Goal: Task Accomplishment & Management: Use online tool/utility

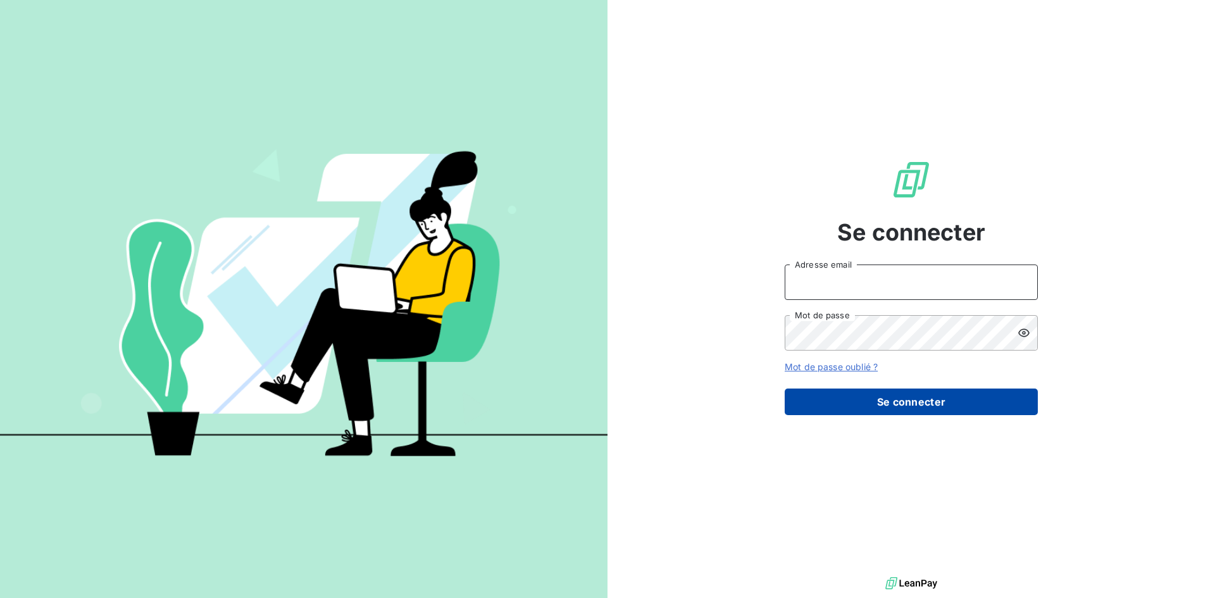
type input "[EMAIL_ADDRESS][DOMAIN_NAME]"
click at [938, 402] on button "Se connecter" at bounding box center [910, 401] width 253 height 27
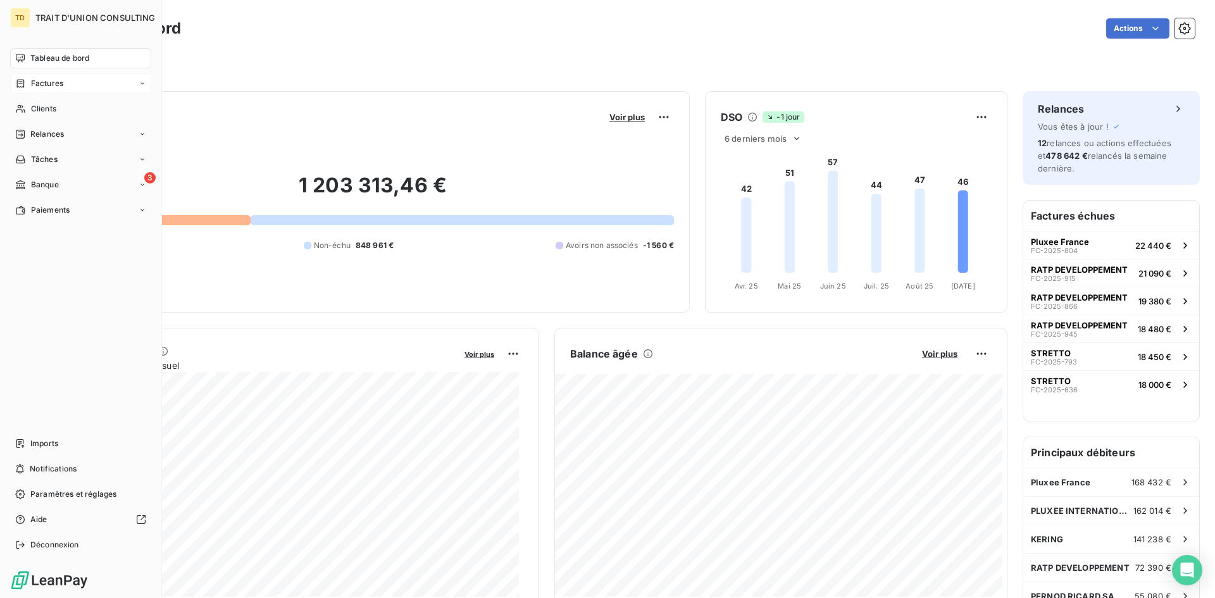
click at [64, 90] on div "Factures" at bounding box center [80, 83] width 141 height 20
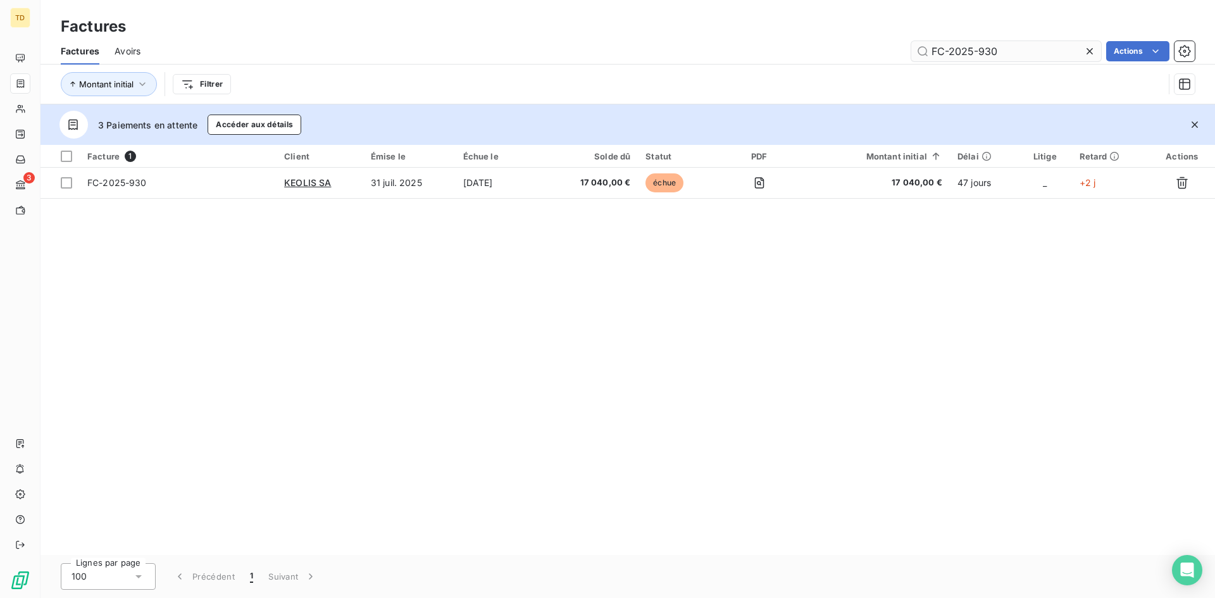
click at [1055, 54] on input "FC-2025-930" at bounding box center [1006, 51] width 190 height 20
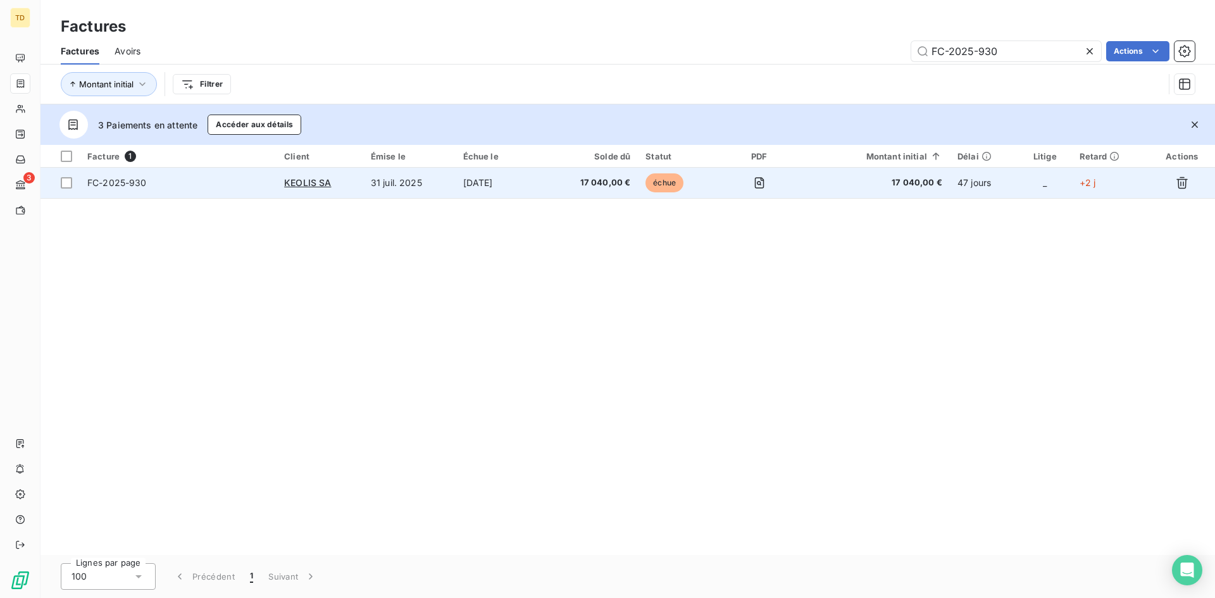
click at [544, 185] on td "[DATE]" at bounding box center [501, 183] width 92 height 30
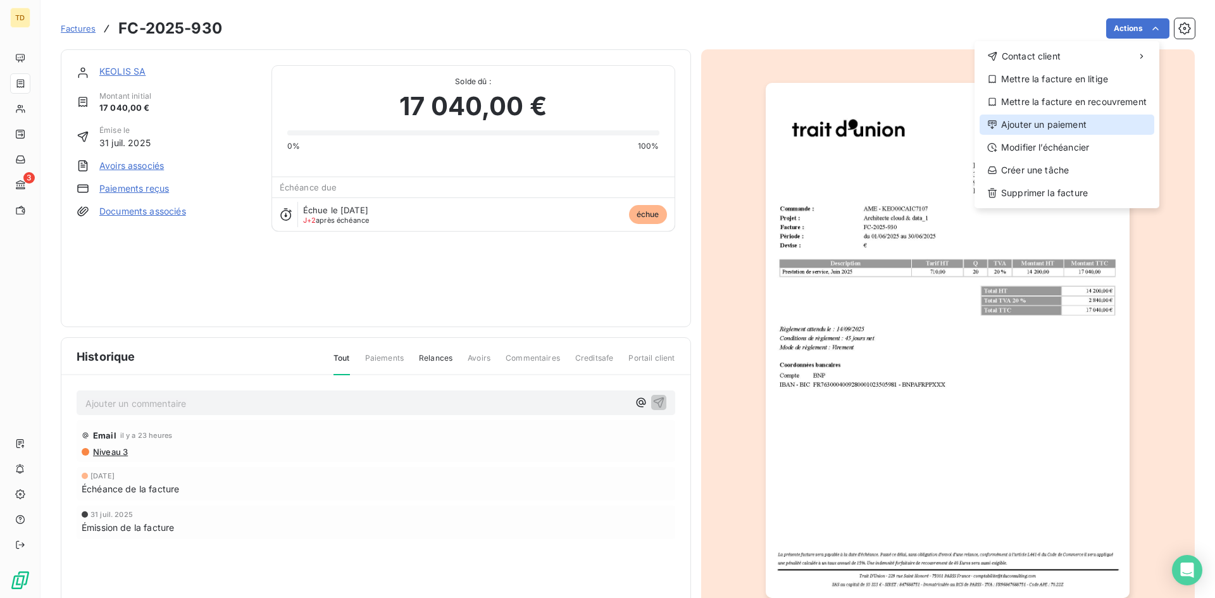
click at [1043, 118] on div "Ajouter un paiement" at bounding box center [1066, 125] width 175 height 20
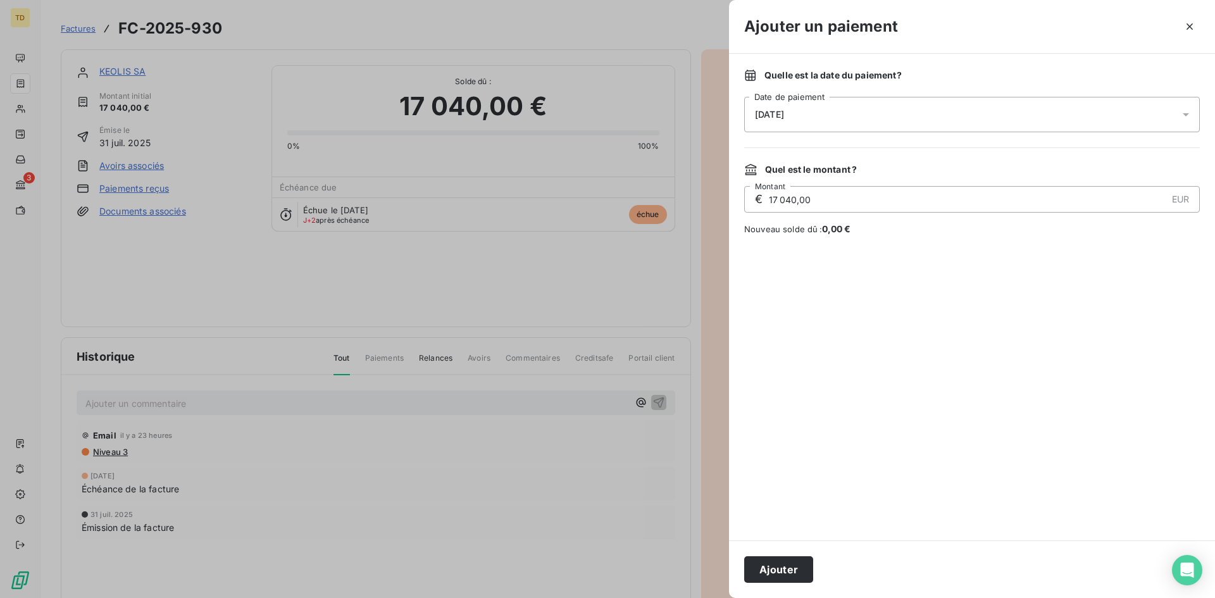
click at [859, 104] on div "[DATE]" at bounding box center [971, 114] width 455 height 35
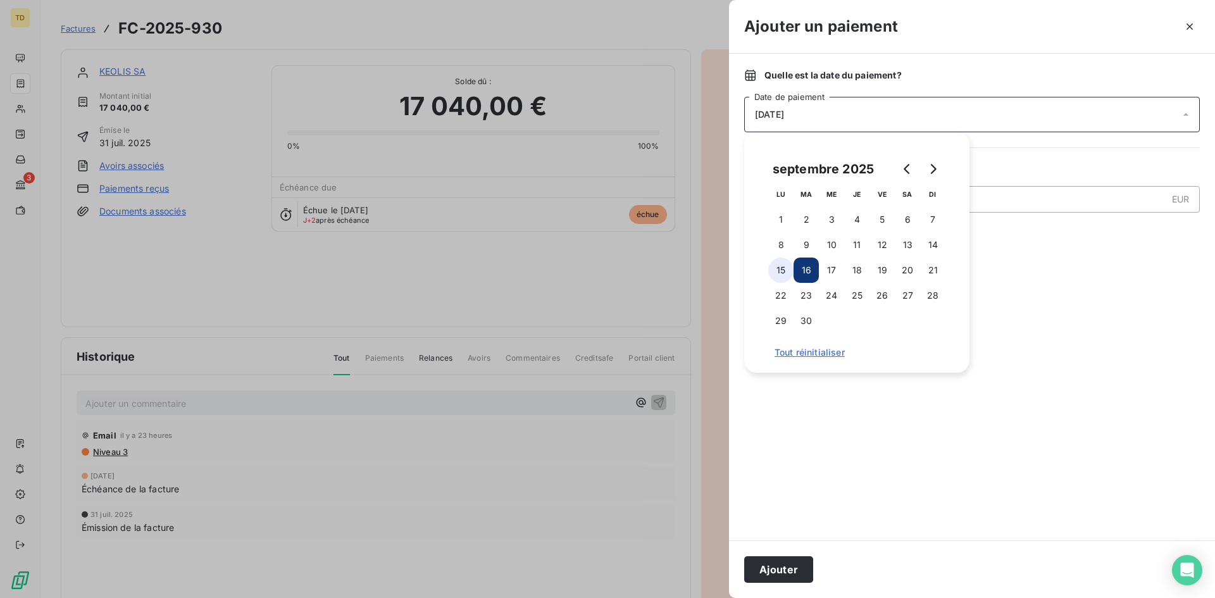
click at [777, 268] on button "15" at bounding box center [780, 269] width 25 height 25
click at [794, 571] on button "Ajouter" at bounding box center [778, 569] width 69 height 27
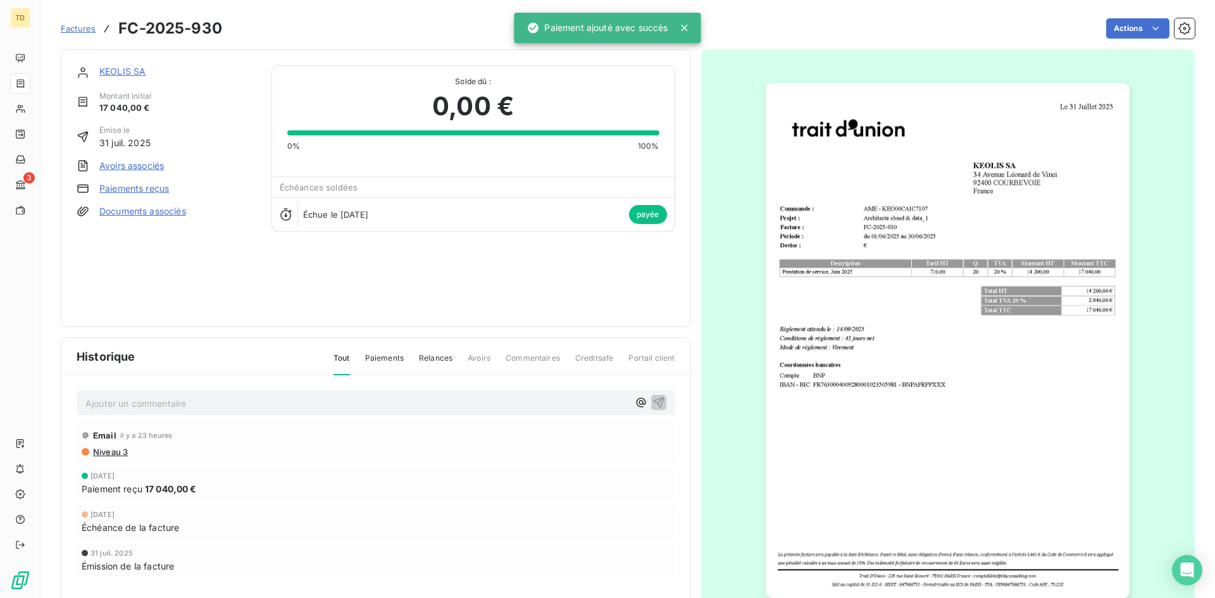
click at [69, 26] on span "Factures" at bounding box center [78, 28] width 35 height 10
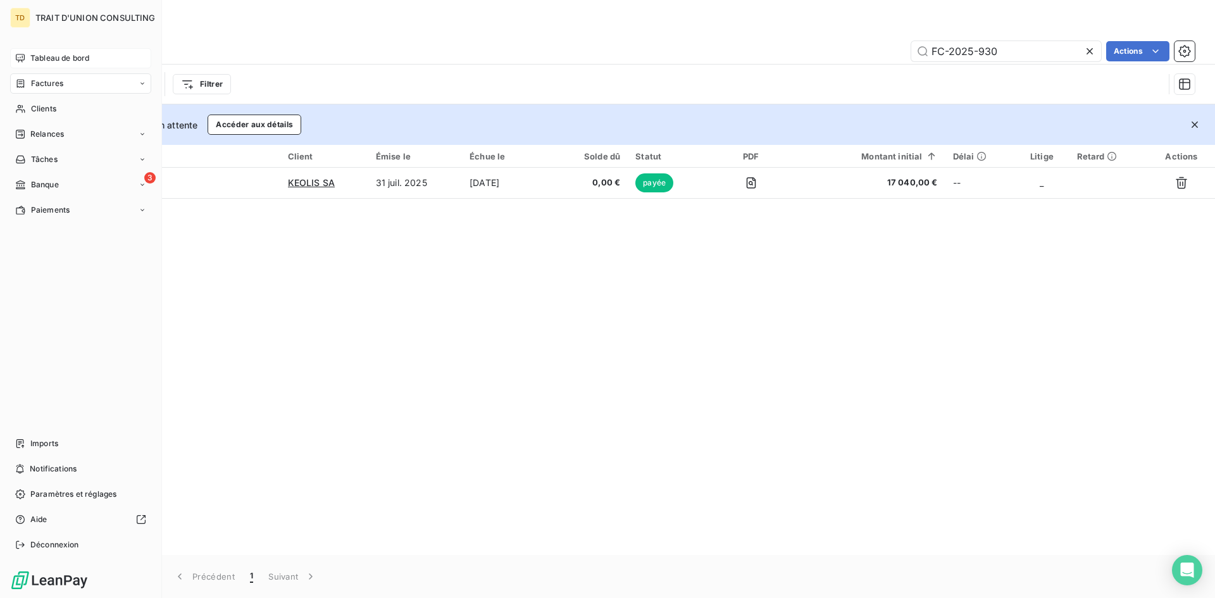
click at [28, 59] on div "Tableau de bord" at bounding box center [80, 58] width 141 height 20
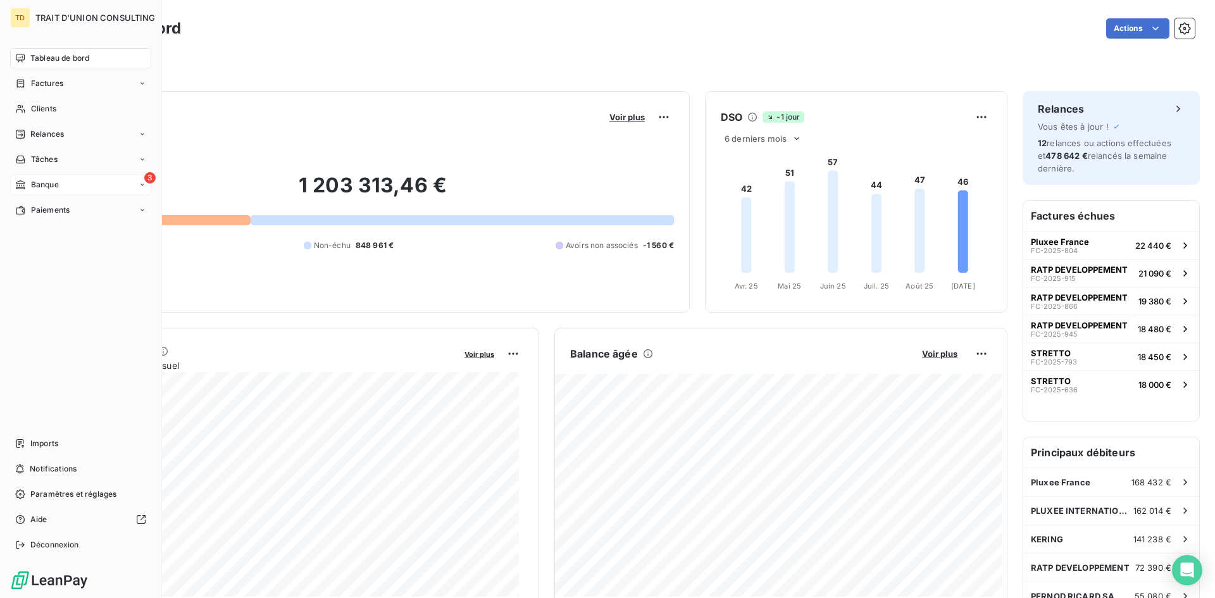
click at [28, 190] on div "Banque" at bounding box center [37, 184] width 44 height 11
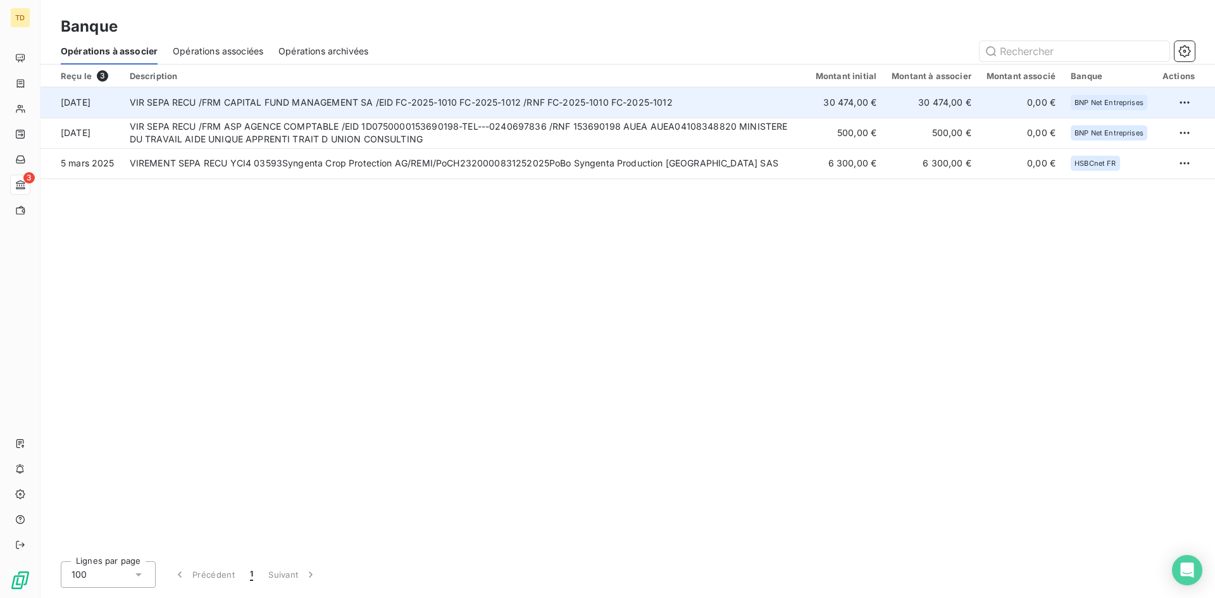
click at [568, 104] on td "VIR SEPA RECU /FRM CAPITAL FUND MANAGEMENT SA /EID FC-2025-1010 FC-2025-1012 /R…" at bounding box center [465, 102] width 686 height 30
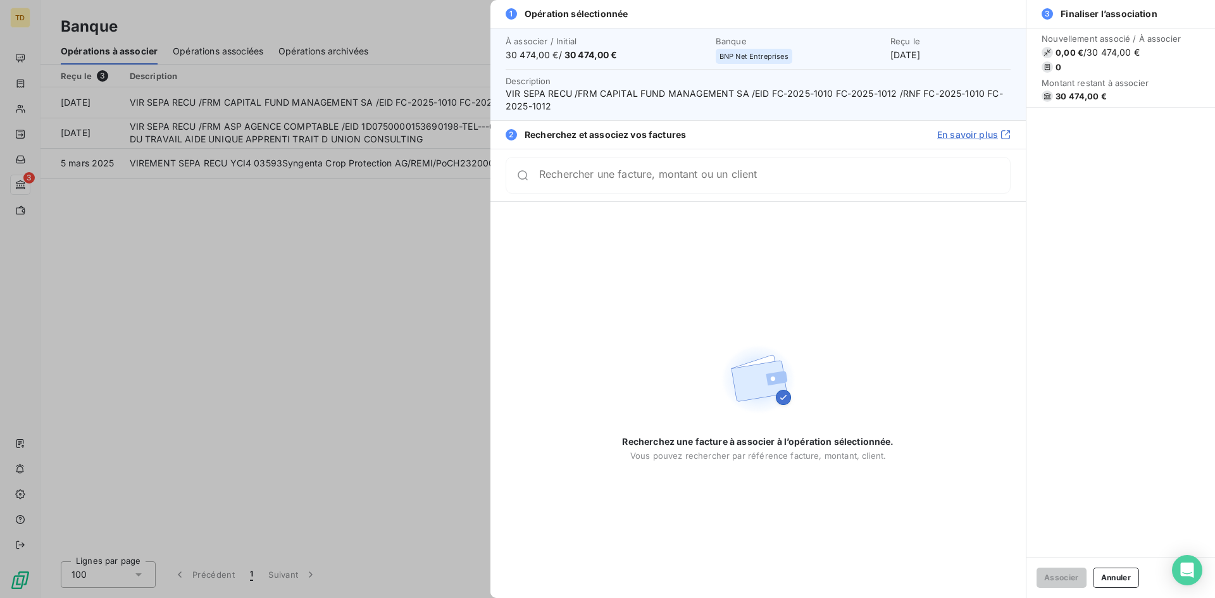
click at [579, 182] on input "Rechercher une facture, montant ou un client" at bounding box center [774, 175] width 471 height 13
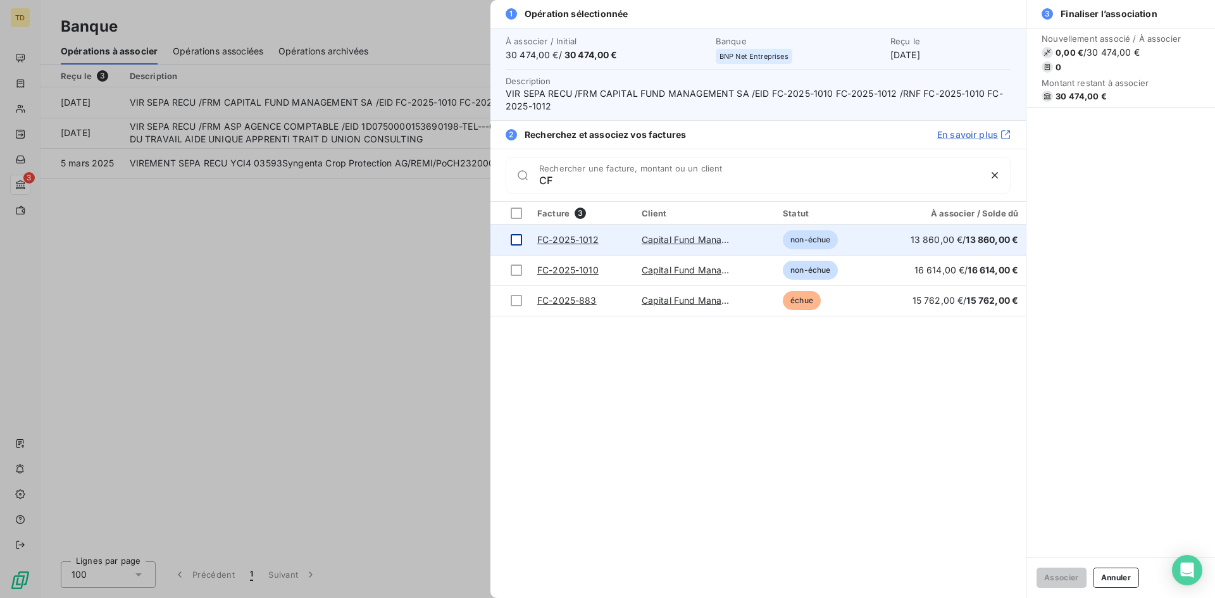
type input "CF"
click at [511, 240] on div at bounding box center [516, 239] width 11 height 11
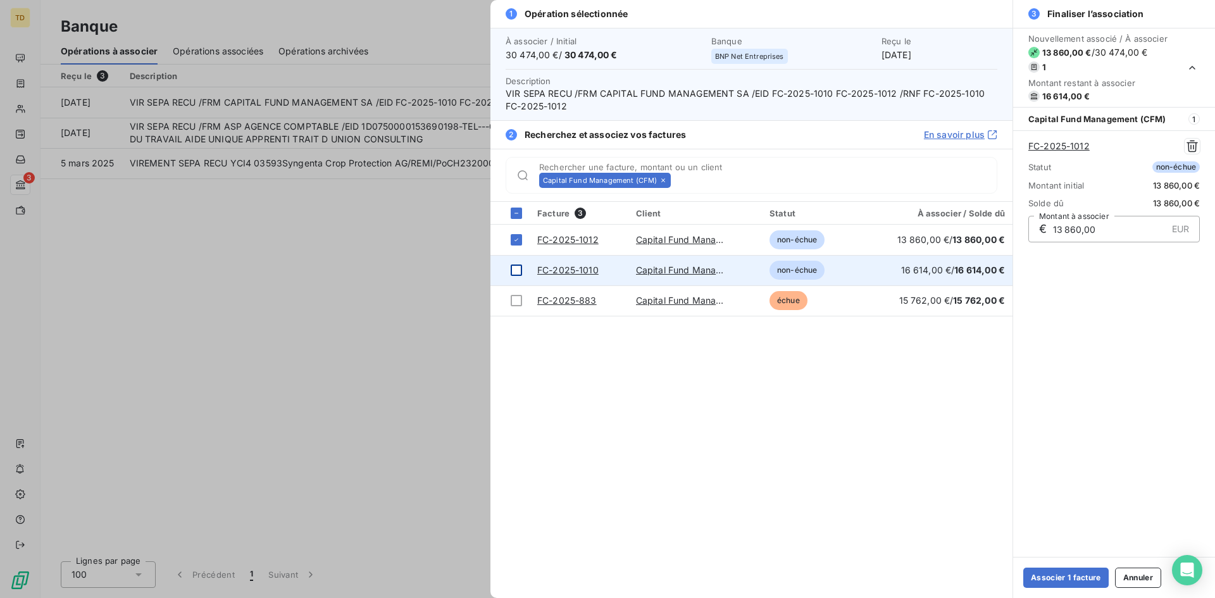
click at [513, 267] on div at bounding box center [516, 269] width 11 height 11
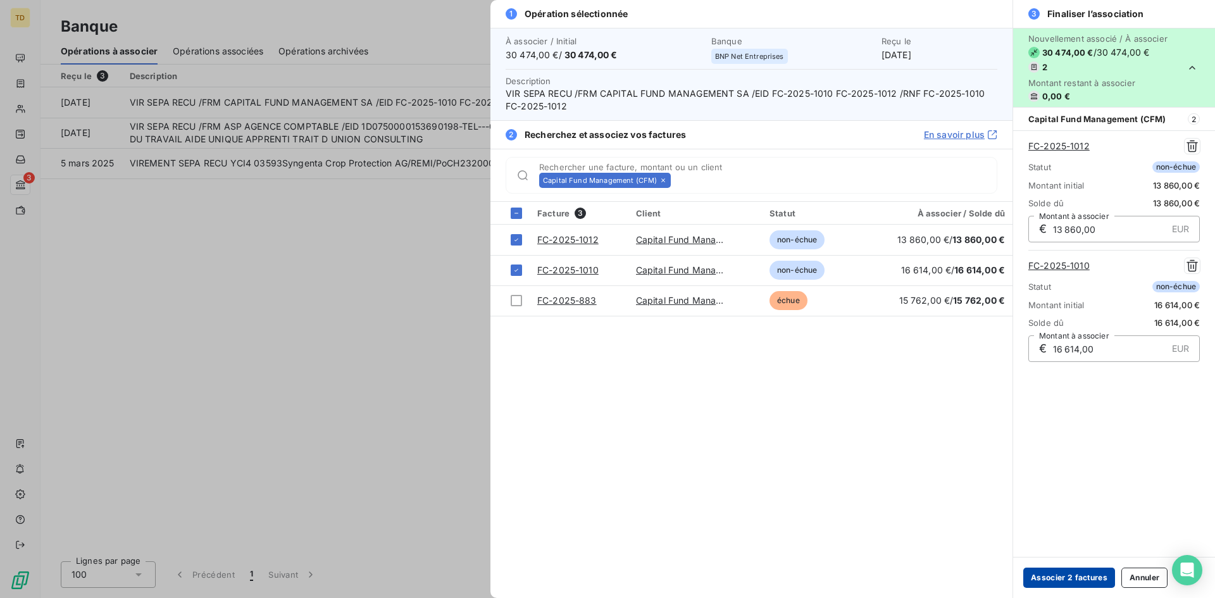
click at [1079, 581] on button "Associer 2 factures" at bounding box center [1069, 577] width 92 height 20
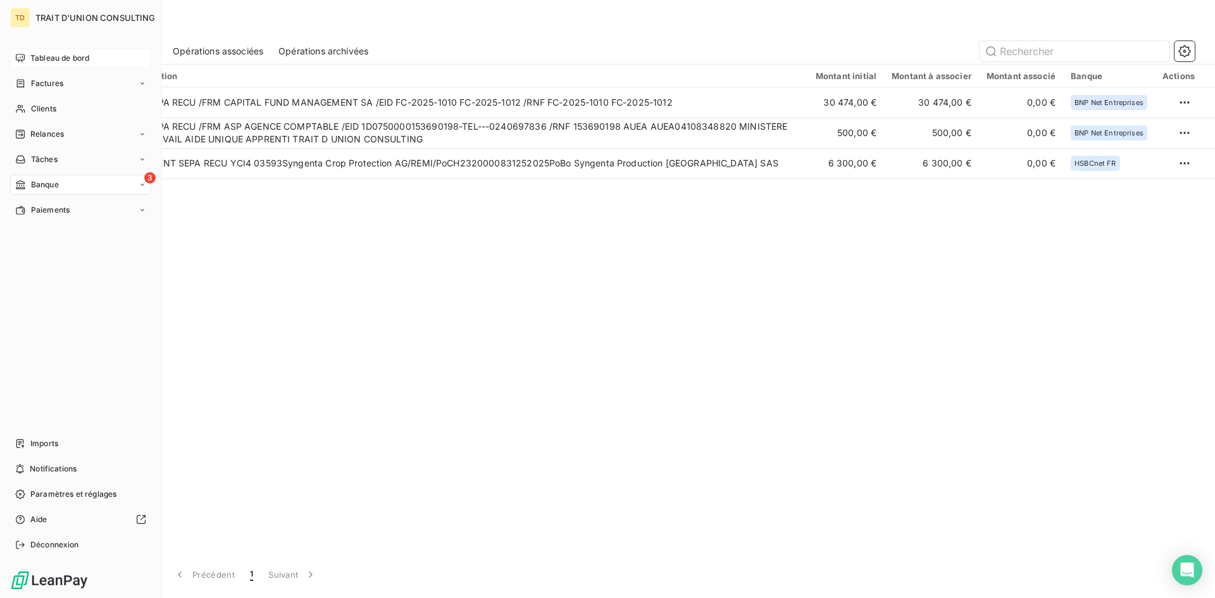
click at [53, 64] on div "Tableau de bord" at bounding box center [80, 58] width 141 height 20
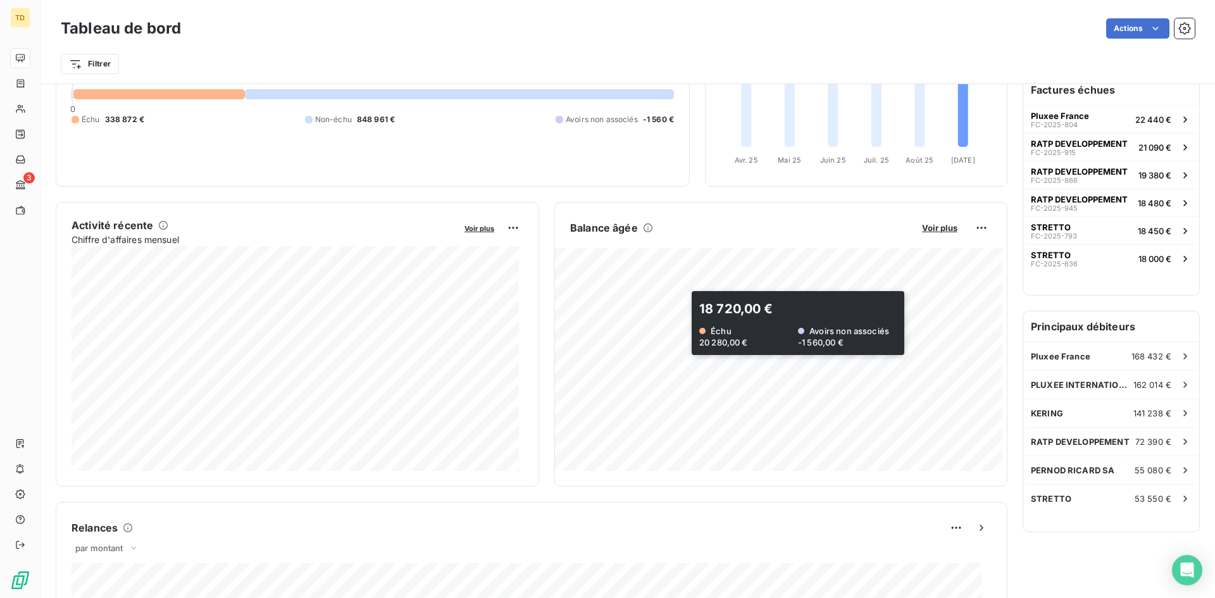
scroll to position [127, 0]
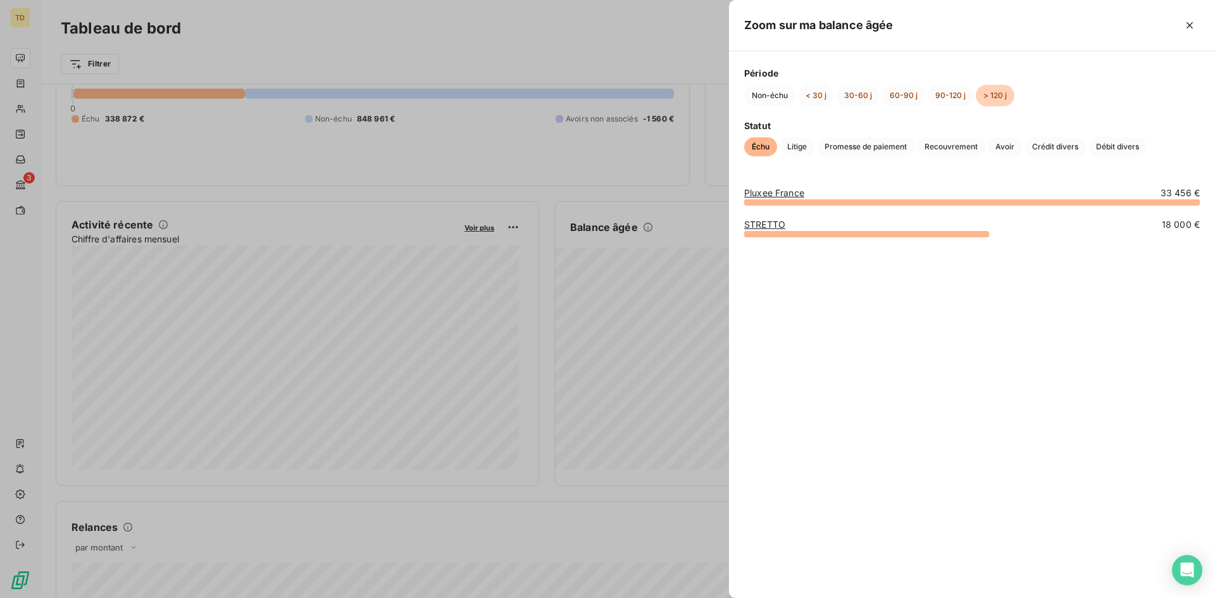
click at [690, 128] on div at bounding box center [607, 299] width 1215 height 598
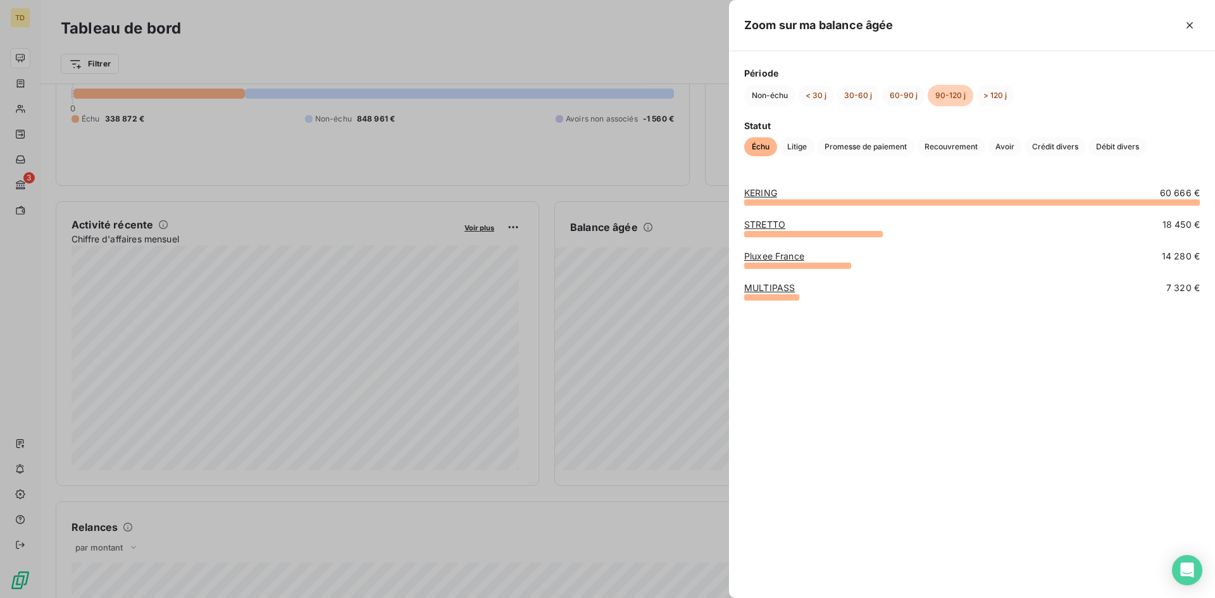
click at [711, 156] on div at bounding box center [607, 299] width 1215 height 598
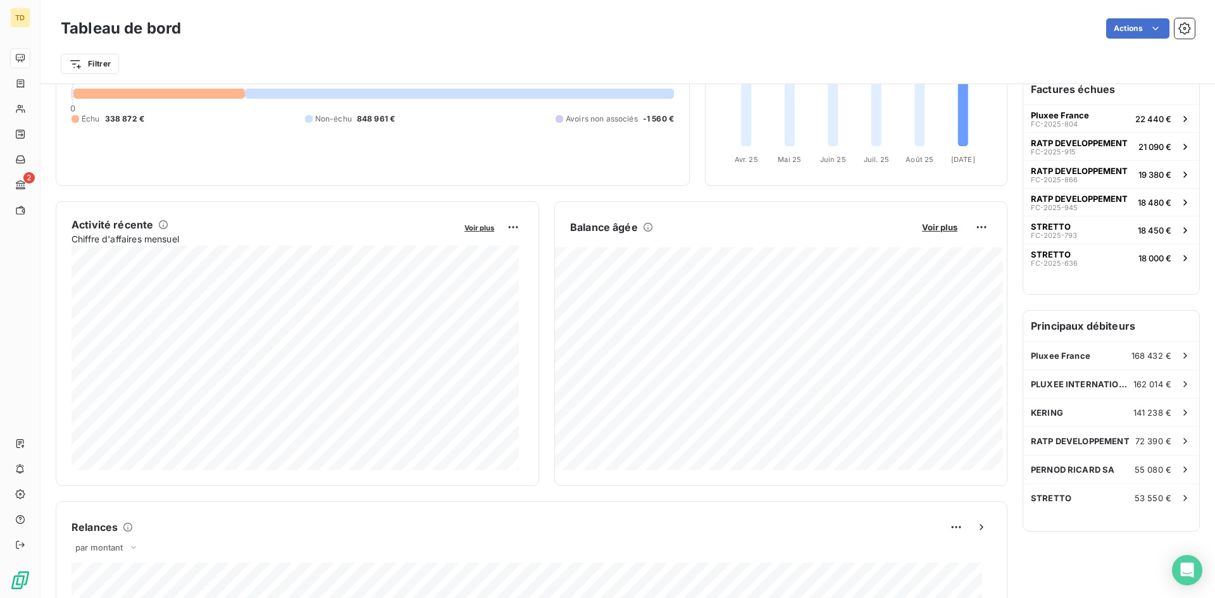
scroll to position [0, 0]
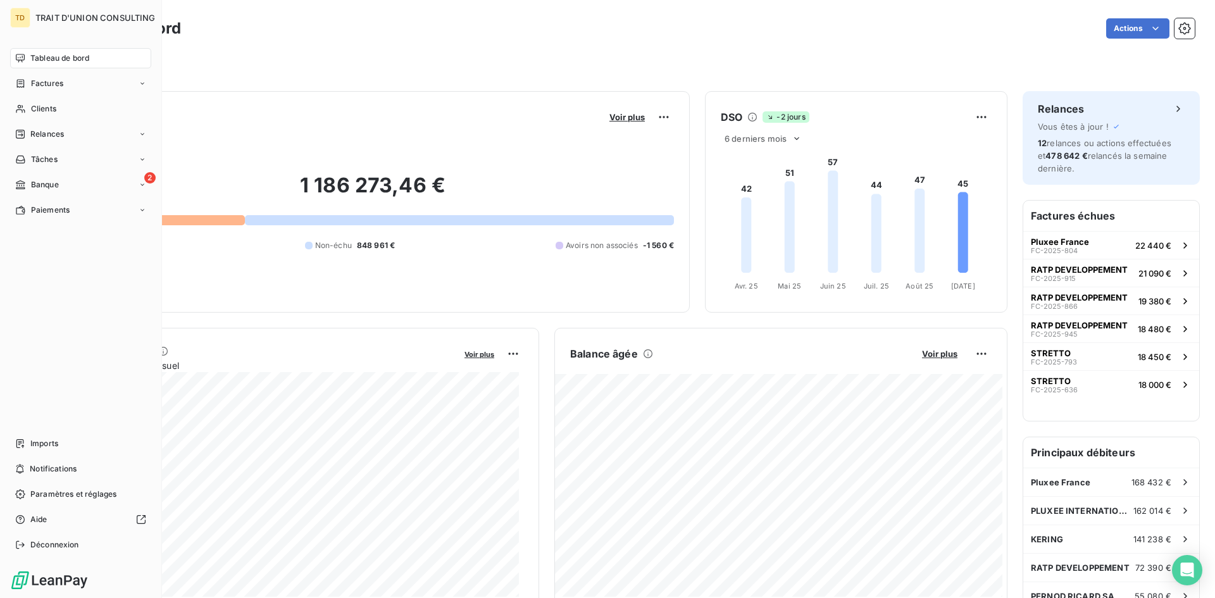
click at [26, 61] on div "Tableau de bord" at bounding box center [80, 58] width 141 height 20
